Goal: Task Accomplishment & Management: Use online tool/utility

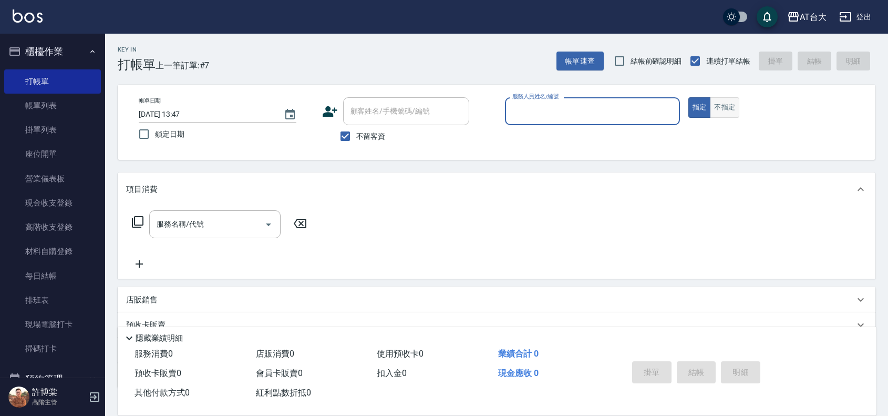
click at [738, 114] on button "不指定" at bounding box center [724, 107] width 29 height 20
click at [556, 116] on input "服務人員姓名/編號" at bounding box center [592, 111] width 165 height 18
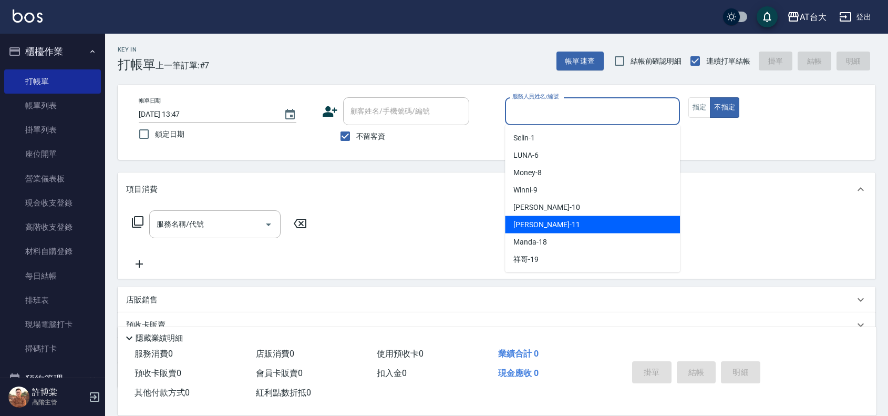
click at [552, 223] on div "[PERSON_NAME] -11" at bounding box center [592, 224] width 175 height 17
type input "[PERSON_NAME]-11"
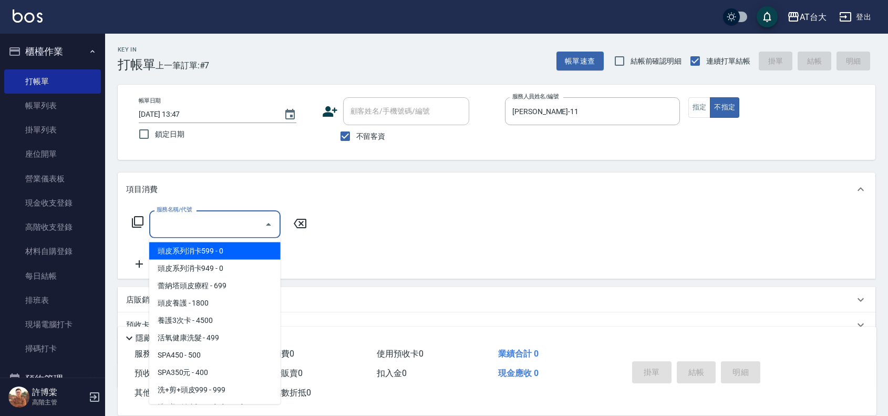
click at [182, 224] on input "服務名稱/代號" at bounding box center [207, 224] width 106 height 18
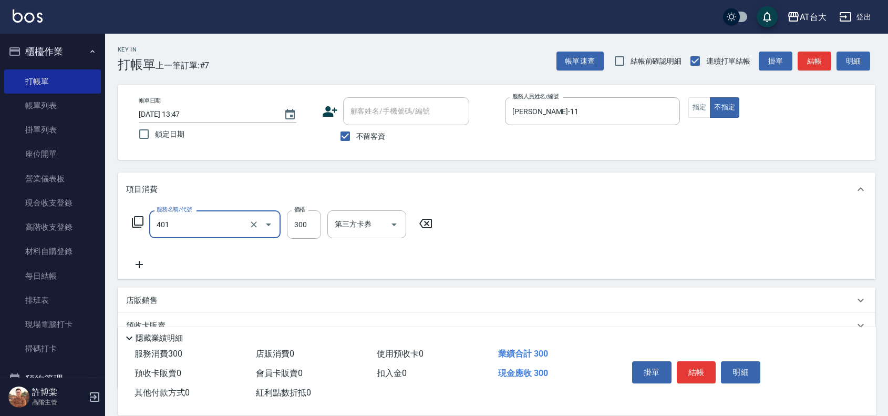
type input "自備護髮(401)"
type input "899"
click at [697, 366] on button "結帳" at bounding box center [696, 372] width 39 height 22
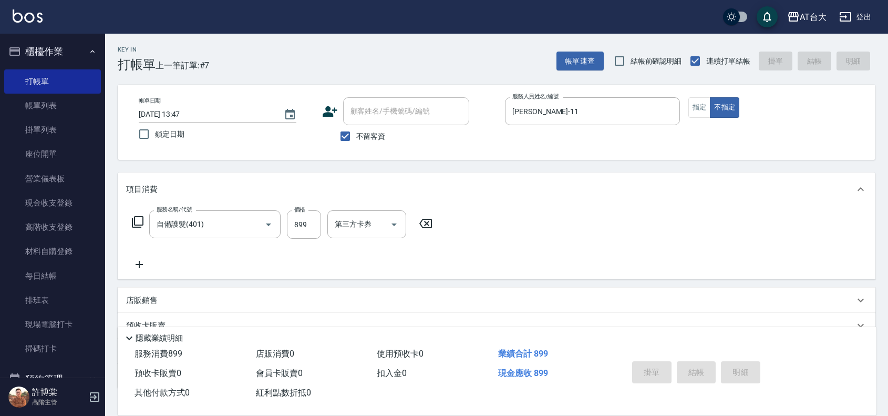
type input "[DATE] 14:57"
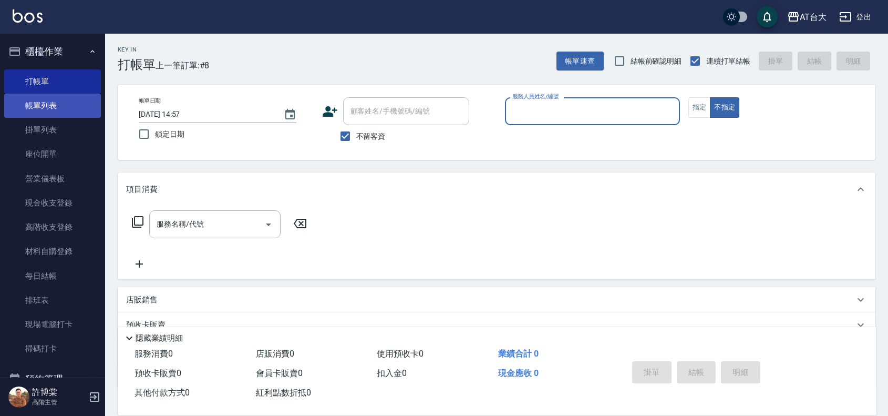
click at [45, 109] on link "帳單列表" at bounding box center [52, 106] width 97 height 24
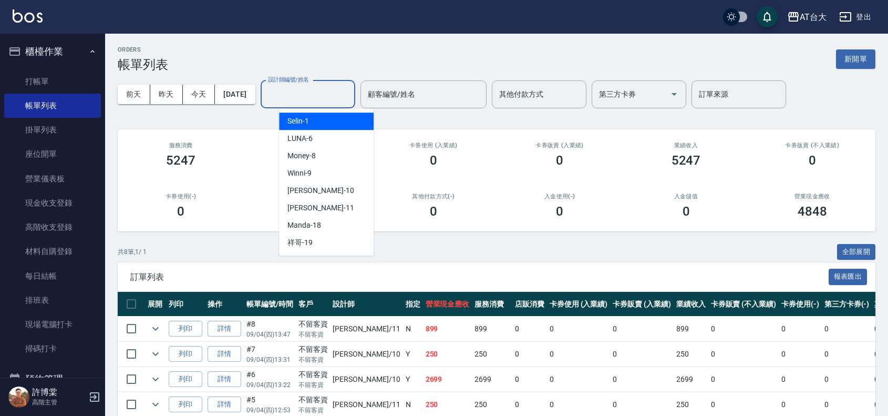
click at [343, 98] on input "設計師編號/姓名" at bounding box center [307, 94] width 85 height 18
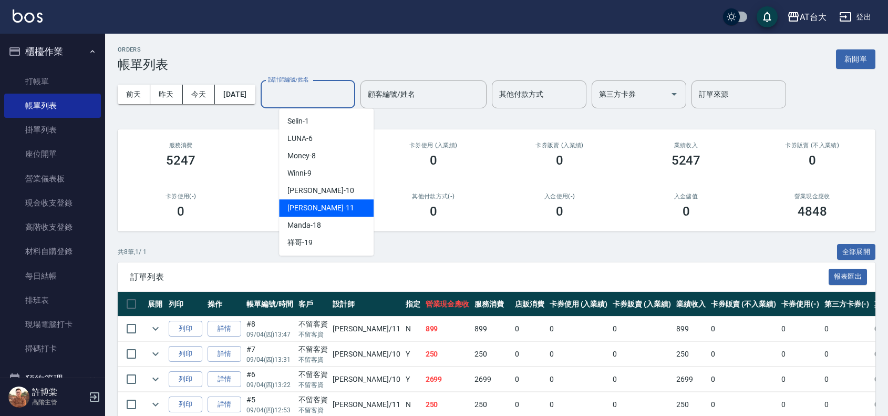
click at [343, 210] on div "[PERSON_NAME] -11" at bounding box center [326, 207] width 95 height 17
type input "[PERSON_NAME]-11"
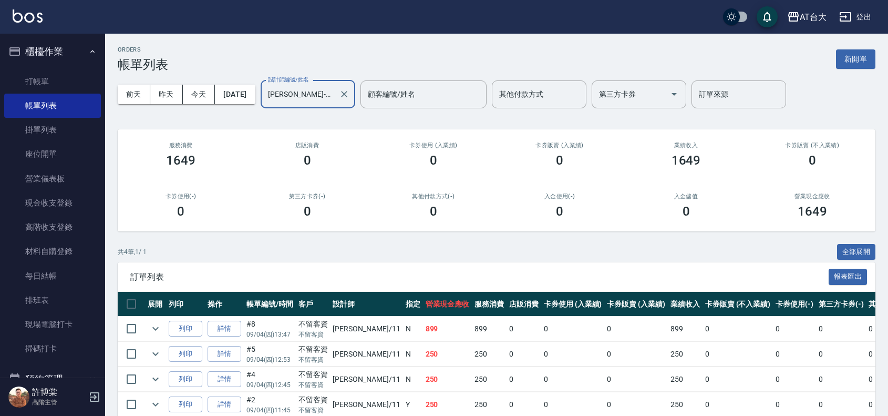
click at [350, 86] on div at bounding box center [344, 94] width 14 height 28
click at [349, 94] on icon "Clear" at bounding box center [344, 94] width 11 height 11
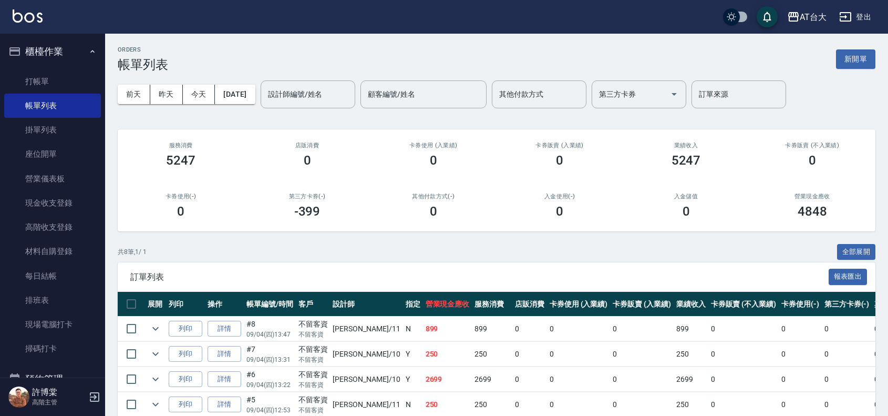
click at [834, 61] on div "ORDERS 帳單列表 新開單" at bounding box center [497, 59] width 758 height 26
click at [844, 59] on button "新開單" at bounding box center [855, 58] width 39 height 19
